Goal: Task Accomplishment & Management: Use online tool/utility

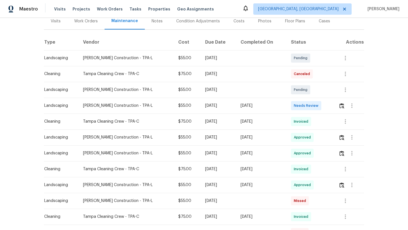
scroll to position [78, 0]
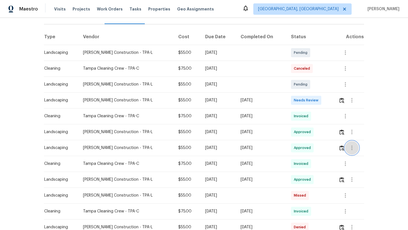
click at [351, 148] on icon "button" at bounding box center [351, 148] width 1 height 5
click at [345, 158] on li "View details" at bounding box center [365, 157] width 40 height 9
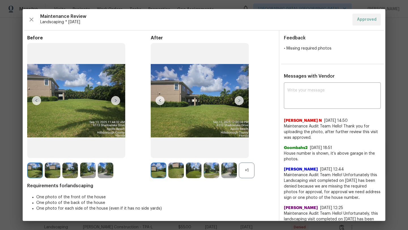
click at [169, 171] on img at bounding box center [176, 171] width 16 height 16
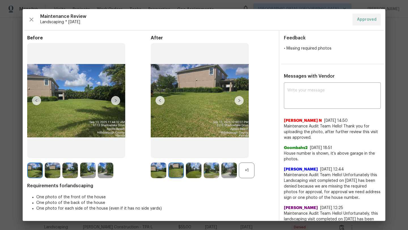
click at [187, 169] on img at bounding box center [194, 171] width 16 height 16
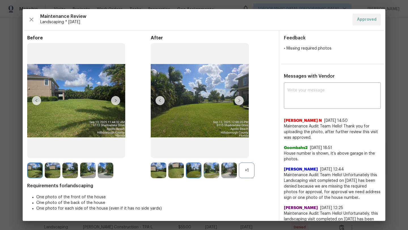
click at [199, 168] on img at bounding box center [194, 171] width 16 height 16
click at [219, 164] on div at bounding box center [213, 171] width 18 height 16
click at [213, 172] on img at bounding box center [212, 171] width 16 height 16
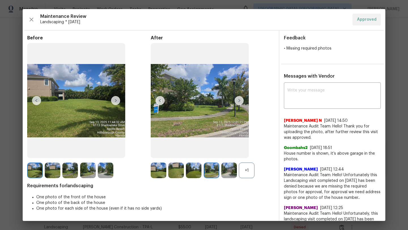
click at [225, 170] on img at bounding box center [229, 171] width 16 height 16
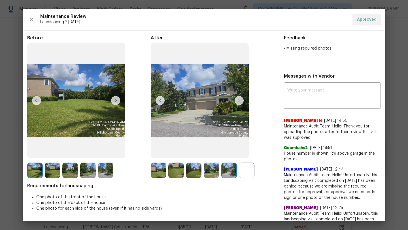
click at [88, 172] on img at bounding box center [88, 171] width 16 height 16
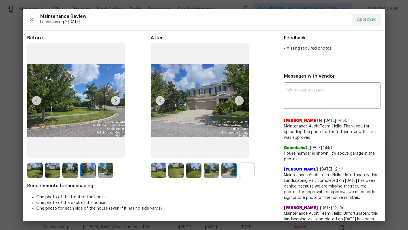
click at [67, 171] on img at bounding box center [70, 171] width 16 height 16
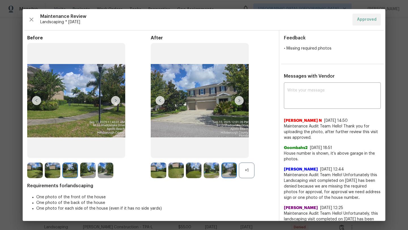
click at [46, 173] on img at bounding box center [53, 171] width 16 height 16
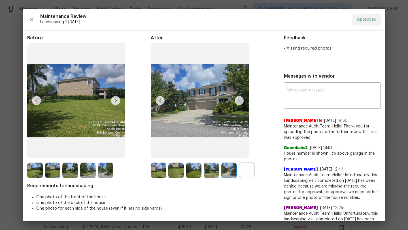
click at [32, 173] on img at bounding box center [35, 171] width 16 height 16
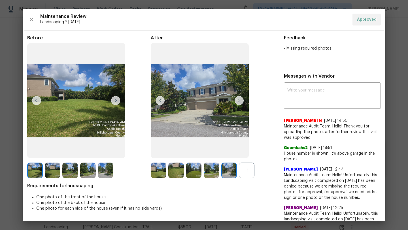
click at [106, 173] on img at bounding box center [106, 171] width 16 height 16
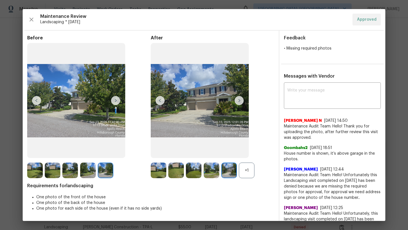
click at [171, 165] on img at bounding box center [176, 171] width 16 height 16
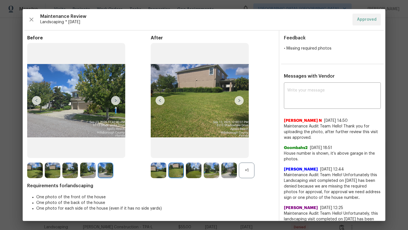
click at [164, 166] on img at bounding box center [159, 171] width 16 height 16
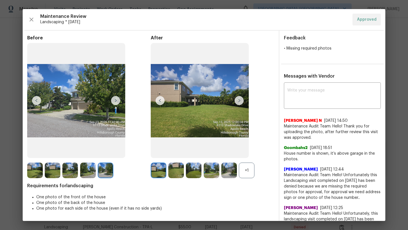
click at [194, 165] on img at bounding box center [194, 171] width 16 height 16
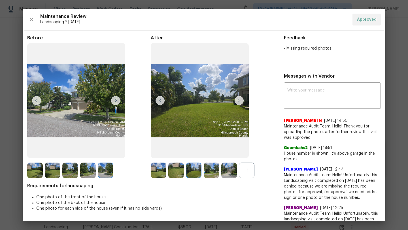
click at [217, 167] on img at bounding box center [212, 171] width 16 height 16
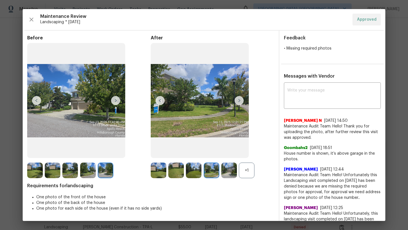
click at [232, 167] on img at bounding box center [229, 171] width 16 height 16
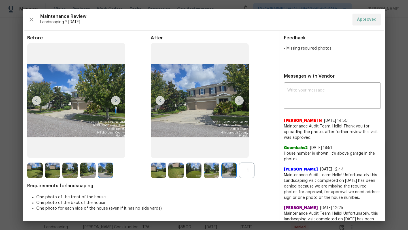
click at [247, 167] on div "+1" at bounding box center [247, 171] width 16 height 16
click at [247, 172] on img at bounding box center [247, 171] width 16 height 16
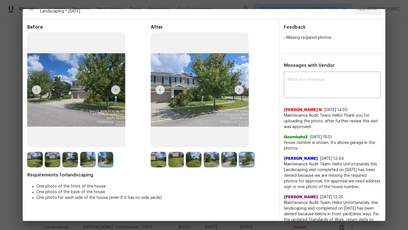
scroll to position [0, 0]
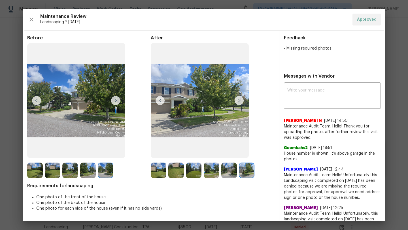
click at [34, 169] on img at bounding box center [35, 171] width 16 height 16
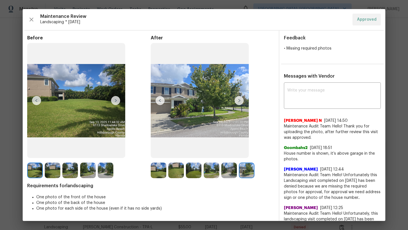
click at [44, 170] on div at bounding box center [36, 171] width 18 height 16
click at [54, 170] on img at bounding box center [53, 171] width 16 height 16
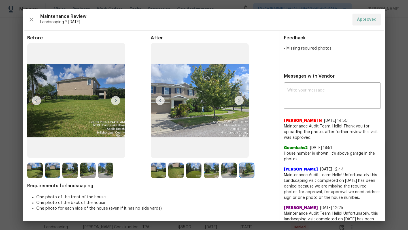
click at [74, 169] on img at bounding box center [70, 171] width 16 height 16
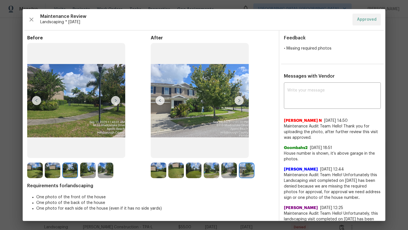
click at [88, 169] on img at bounding box center [88, 171] width 16 height 16
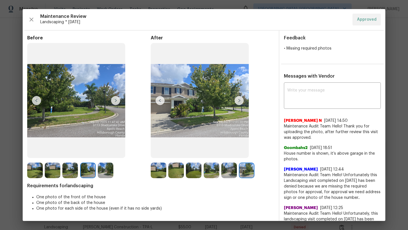
click at [106, 169] on img at bounding box center [106, 171] width 16 height 16
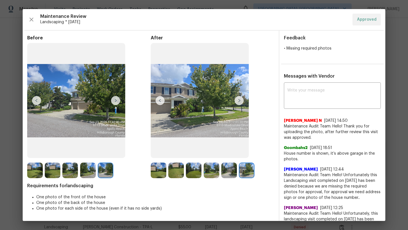
click at [167, 165] on div at bounding box center [160, 171] width 18 height 16
click at [163, 168] on img at bounding box center [159, 171] width 16 height 16
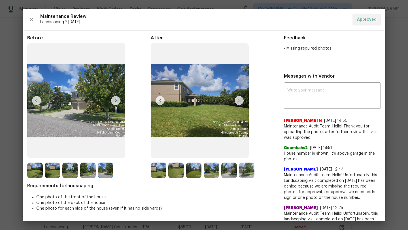
click at [177, 167] on img at bounding box center [176, 171] width 16 height 16
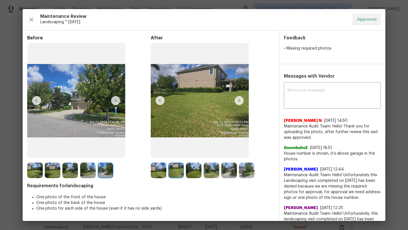
click at [197, 169] on img at bounding box center [194, 171] width 16 height 16
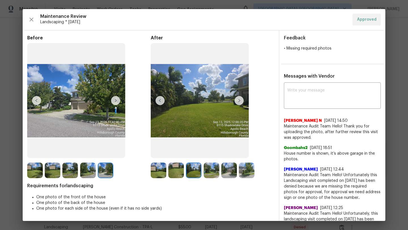
click at [209, 170] on img at bounding box center [212, 171] width 16 height 16
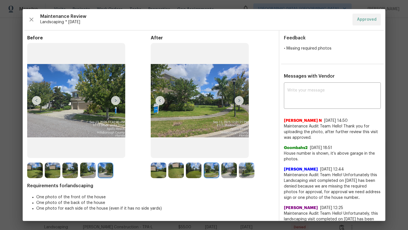
click at [223, 172] on img at bounding box center [229, 171] width 16 height 16
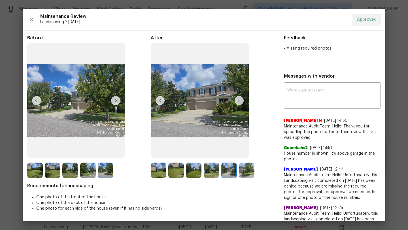
click at [208, 173] on img at bounding box center [212, 171] width 16 height 16
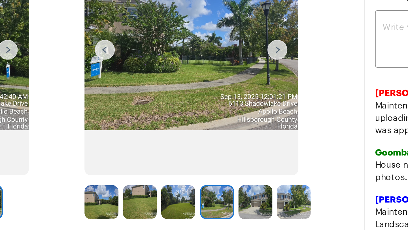
scroll to position [25, 0]
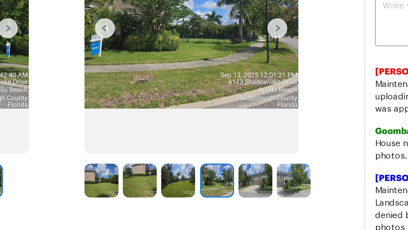
click at [233, 150] on img at bounding box center [229, 145] width 16 height 16
